Goal: Information Seeking & Learning: Check status

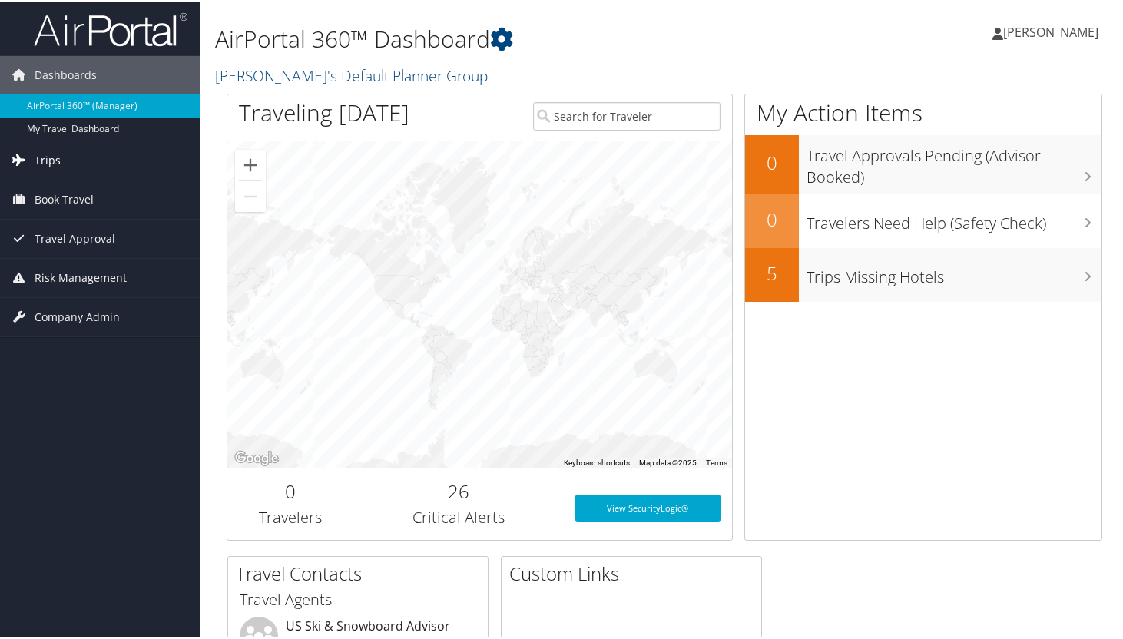
click at [49, 165] on span "Trips" at bounding box center [48, 159] width 26 height 38
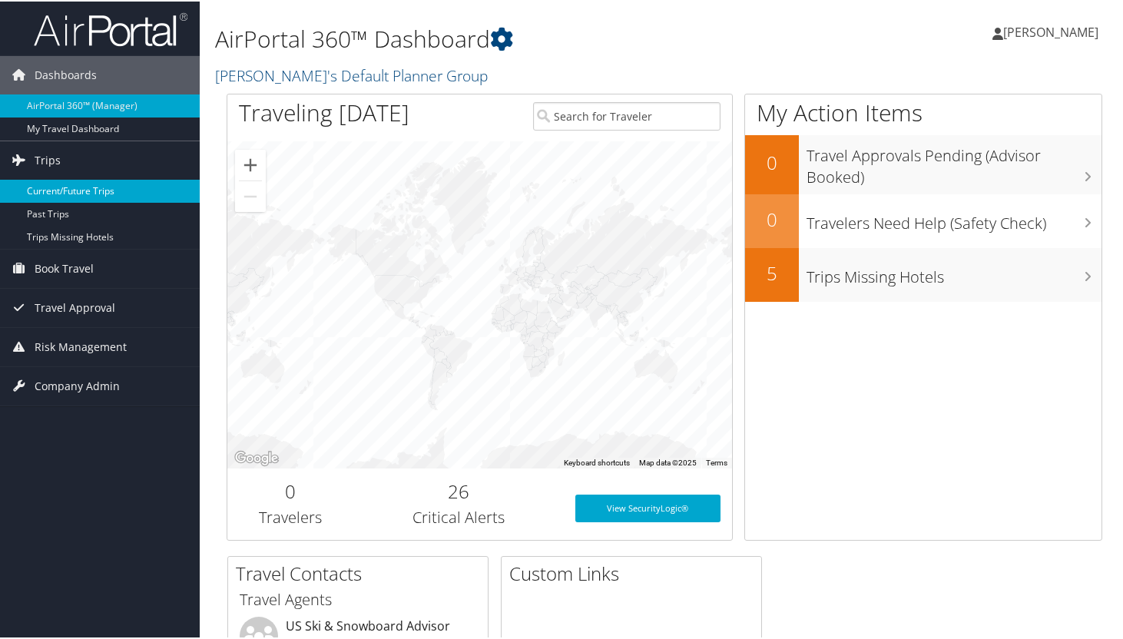
click at [47, 192] on link "Current/Future Trips" at bounding box center [100, 189] width 200 height 23
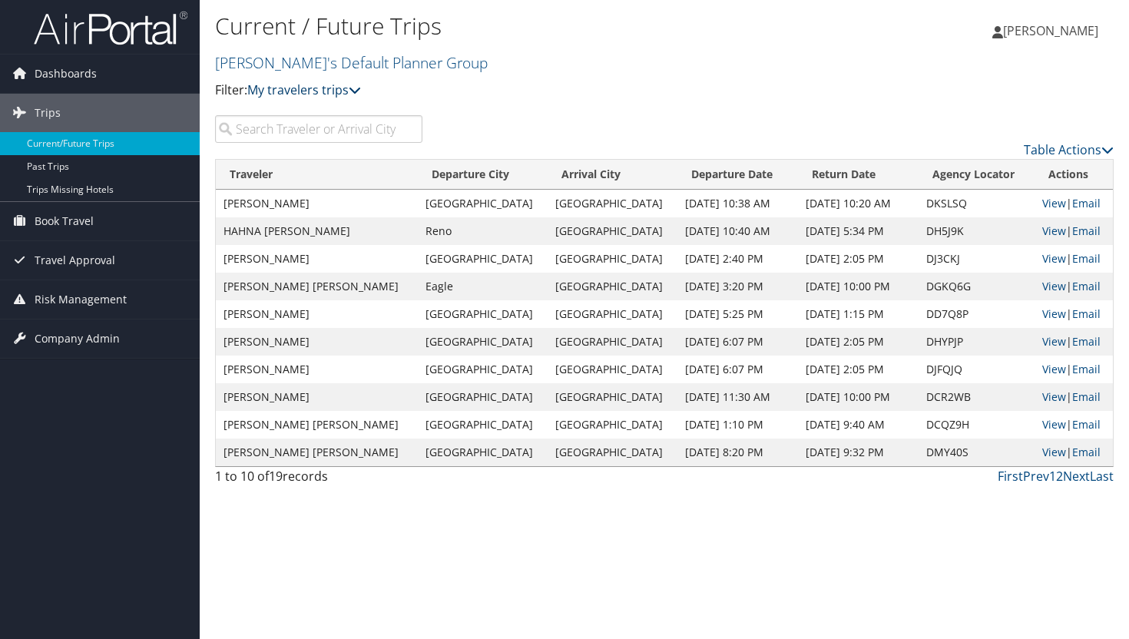
click at [284, 91] on link "My travelers trips" at bounding box center [304, 89] width 114 height 17
click at [285, 118] on link "My trips" at bounding box center [352, 114] width 202 height 26
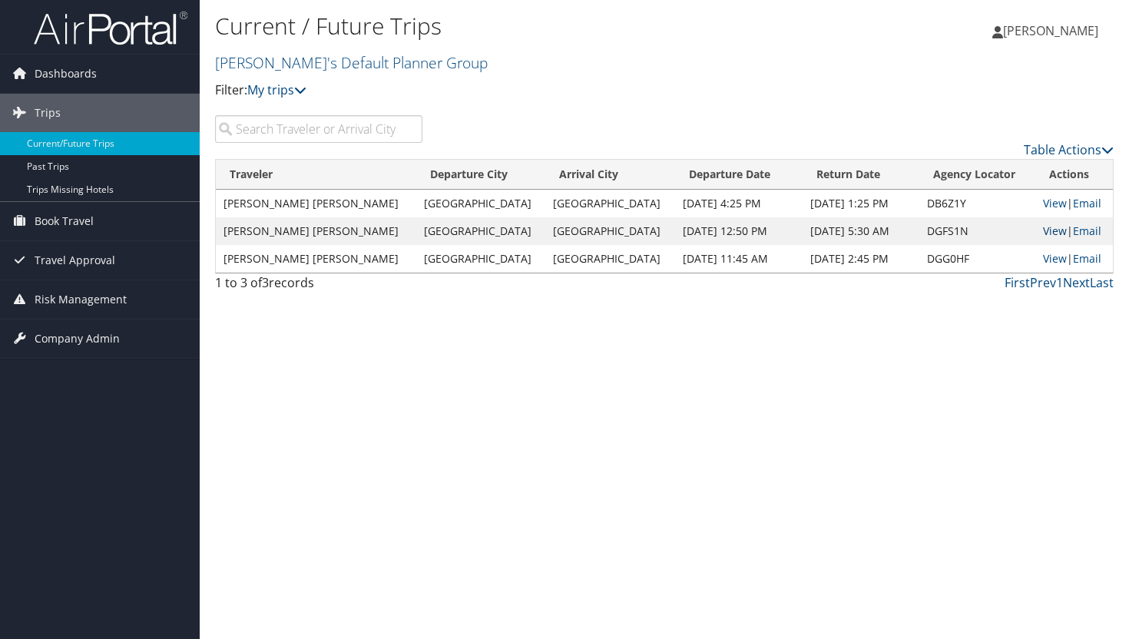
click at [1043, 234] on link "View" at bounding box center [1055, 231] width 24 height 15
click at [1052, 257] on link "View" at bounding box center [1055, 258] width 24 height 15
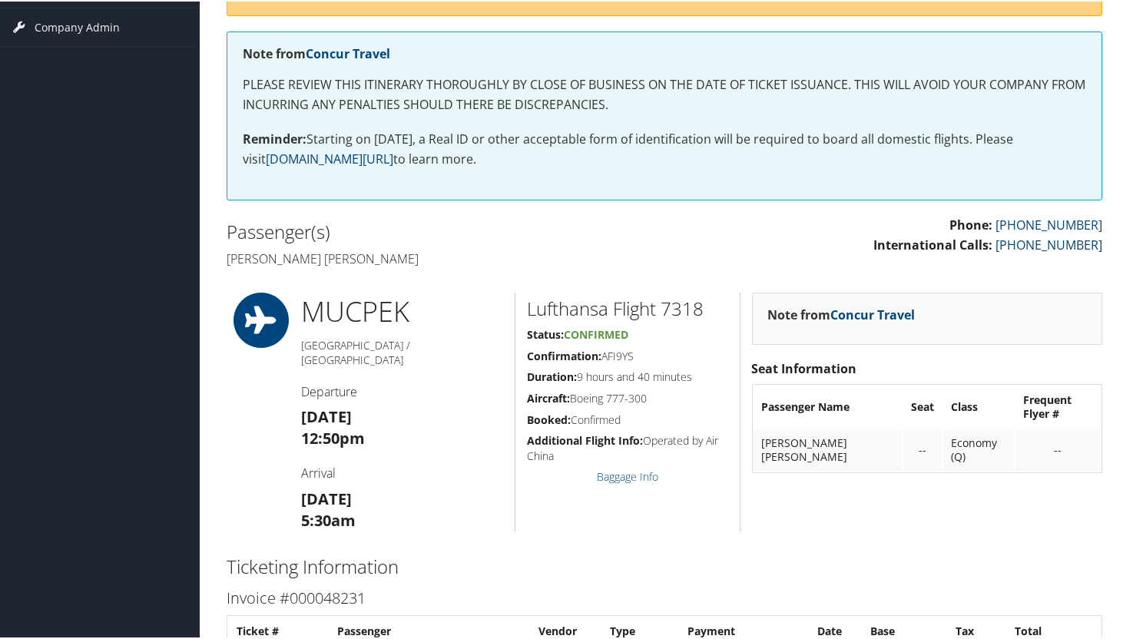
scroll to position [318, 0]
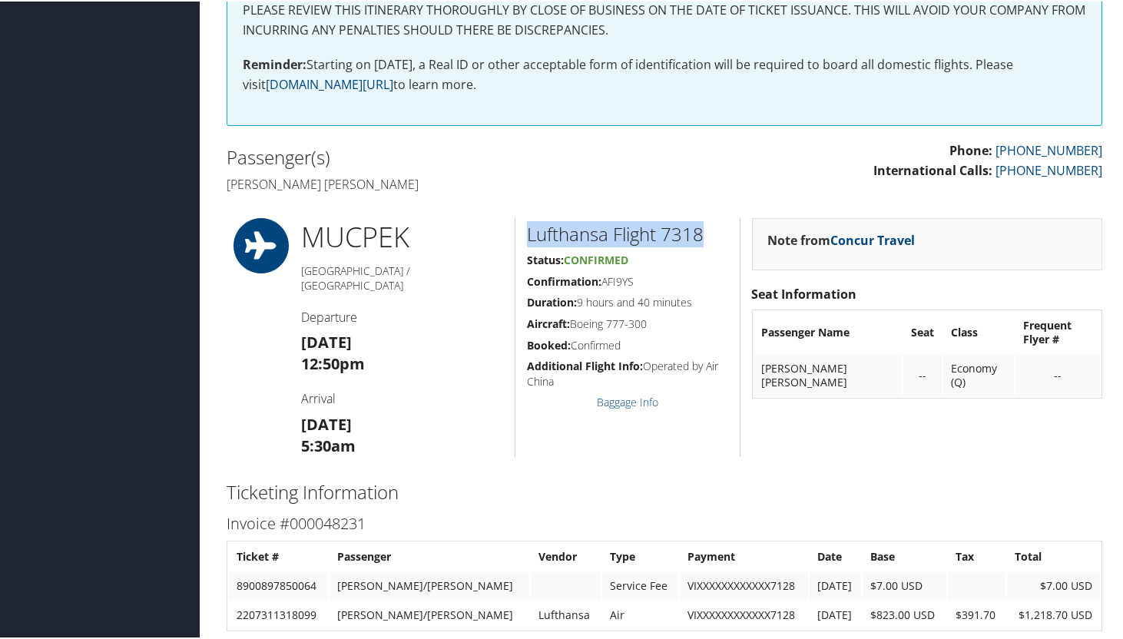
drag, startPoint x: 526, startPoint y: 231, endPoint x: 699, endPoint y: 234, distance: 172.9
click at [699, 234] on h2 "Lufthansa Flight 7318" at bounding box center [627, 233] width 201 height 26
copy h2 "Lufthansa Flight 7318"
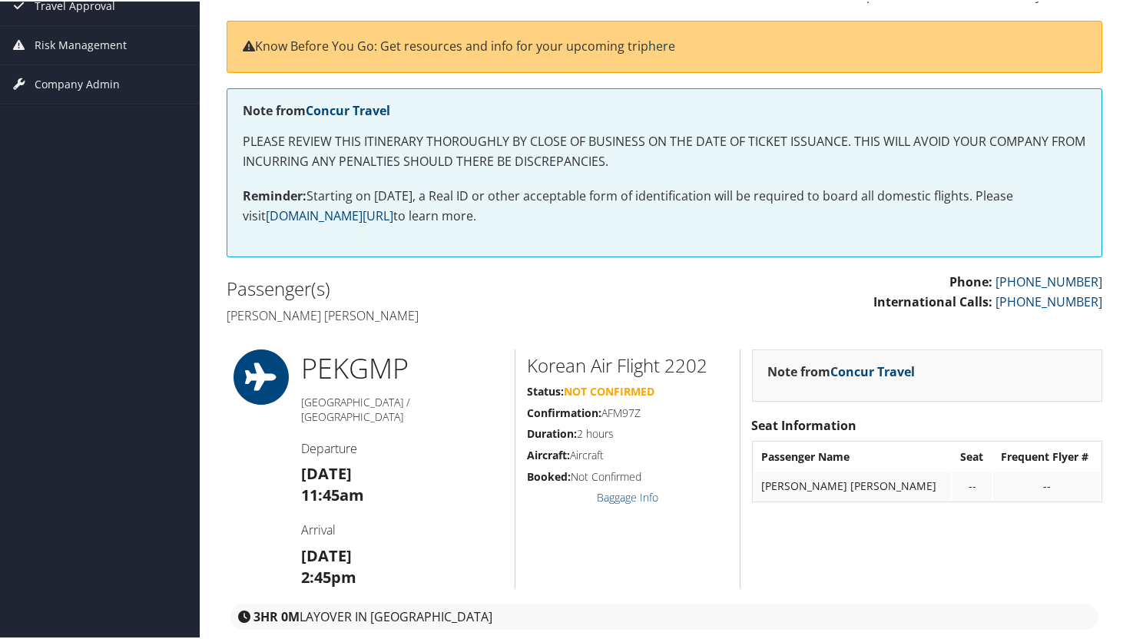
scroll to position [190, 0]
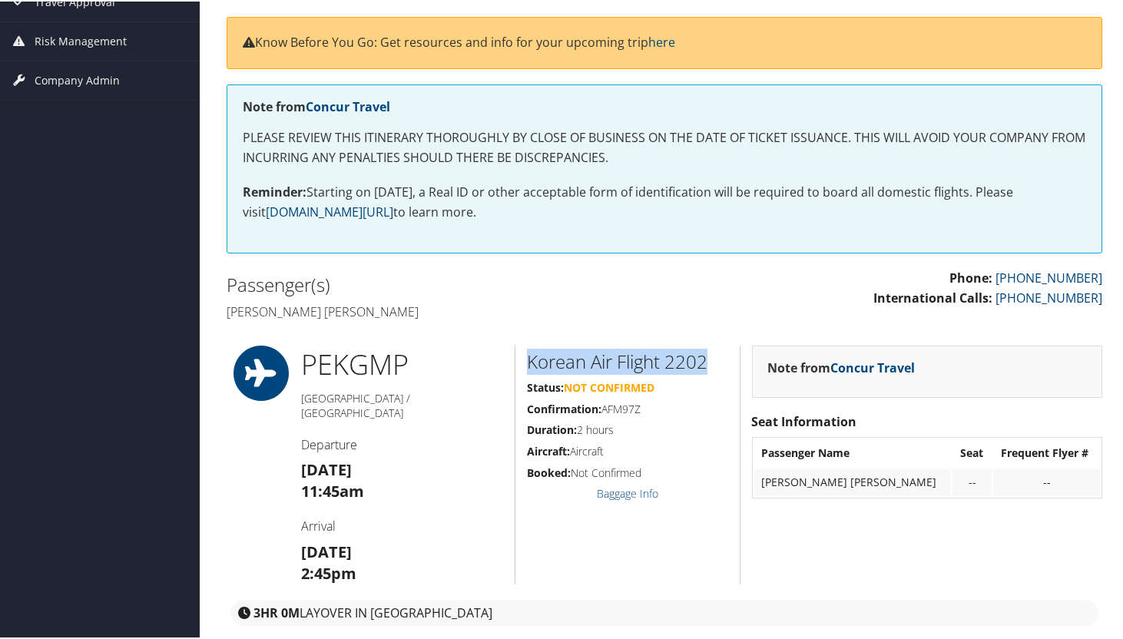
drag, startPoint x: 522, startPoint y: 361, endPoint x: 707, endPoint y: 361, distance: 184.3
click at [707, 361] on div "Korean Air Flight 2202 Status: Not Confirmed Confirmation: AFM97Z Duration: 2 h…" at bounding box center [627, 463] width 225 height 239
copy h2 "Korean Air Flight 2202"
